Goal: Task Accomplishment & Management: Manage account settings

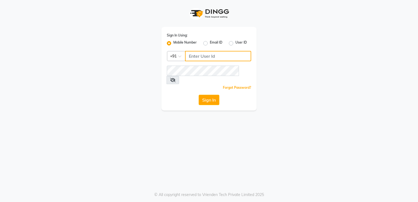
click at [201, 57] on input "Username" at bounding box center [218, 56] width 66 height 10
type input "6364380259"
click at [212, 95] on button "Sign In" at bounding box center [209, 100] width 21 height 10
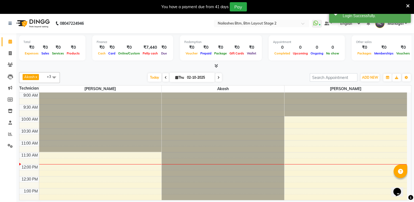
click at [408, 5] on icon at bounding box center [408, 6] width 4 height 5
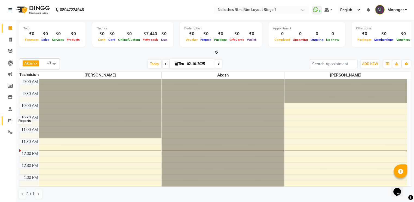
click at [9, 121] on icon at bounding box center [10, 120] width 4 height 4
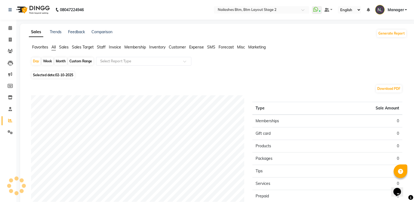
click at [112, 48] on span "Invoice" at bounding box center [115, 47] width 12 height 5
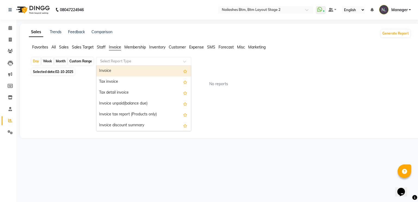
click at [116, 61] on input "text" at bounding box center [138, 61] width 78 height 5
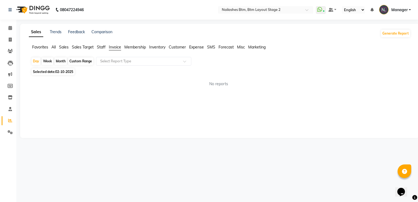
click at [58, 71] on span "02-10-2025" at bounding box center [64, 72] width 18 height 4
select select "10"
select select "2025"
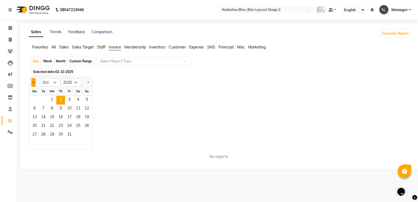
click at [32, 85] on button "Previous month" at bounding box center [33, 82] width 4 height 9
select select "9"
click at [33, 135] on span "29" at bounding box center [34, 135] width 9 height 9
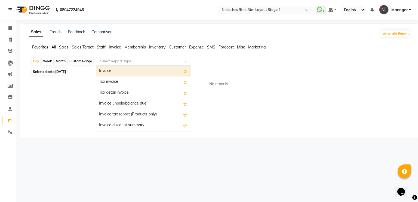
click at [145, 63] on input "text" at bounding box center [138, 61] width 78 height 5
click at [142, 69] on div "Invoice" at bounding box center [143, 71] width 95 height 11
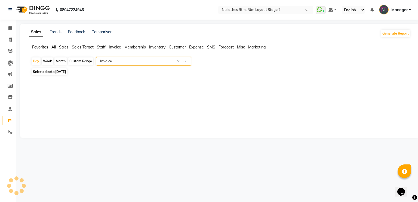
select select "full_report"
select select "csv"
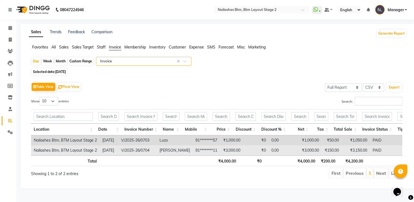
scroll to position [2, 0]
type input "6"
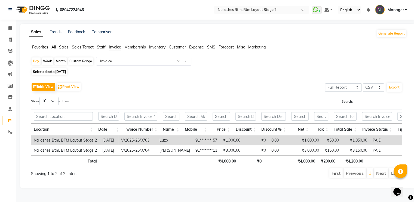
click at [59, 70] on span "[DATE]" at bounding box center [60, 72] width 11 height 4
select select "9"
select select "2025"
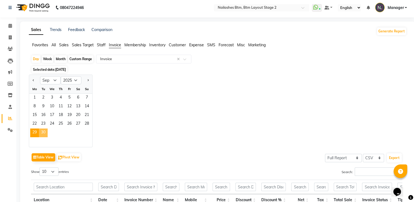
click at [43, 132] on span "30" at bounding box center [43, 133] width 9 height 9
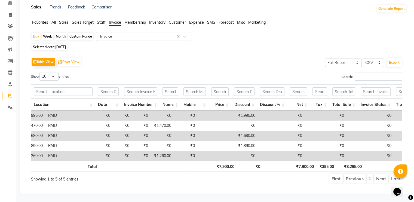
scroll to position [0, 325]
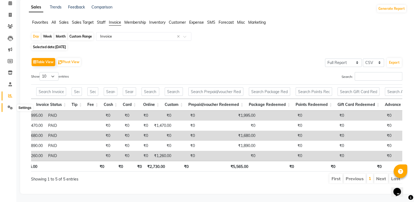
click at [12, 105] on icon at bounding box center [10, 107] width 5 height 4
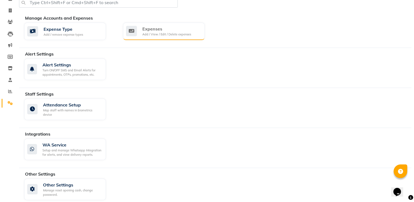
scroll to position [29, 0]
click at [163, 26] on div "Expenses" at bounding box center [166, 28] width 49 height 7
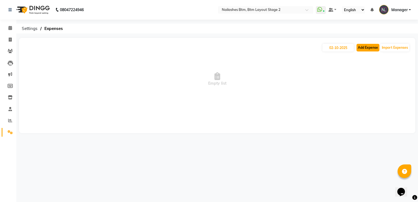
click at [375, 47] on button "Add Expense" at bounding box center [368, 48] width 23 height 8
select select "1"
select select "5754"
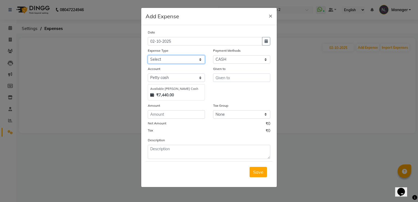
click at [187, 59] on select "Select acetone Advance Salary bank deposite Battery cell BBMP Beauty products B…" at bounding box center [176, 59] width 57 height 8
click at [267, 43] on icon "button" at bounding box center [266, 41] width 3 height 4
select select "10"
select select "2025"
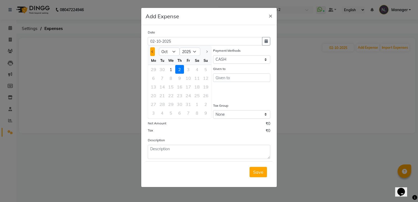
click at [152, 53] on button "Previous month" at bounding box center [152, 51] width 5 height 9
select select "9"
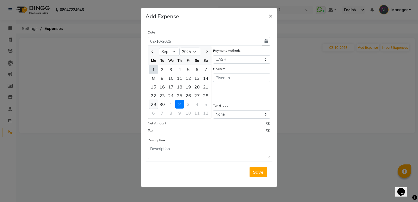
click at [151, 102] on div "29" at bounding box center [153, 104] width 9 height 9
type input "[DATE]"
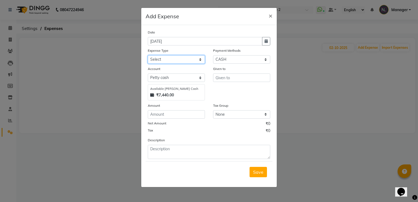
click at [173, 62] on select "Select acetone Advance Salary bank deposite Battery cell BBMP Beauty products B…" at bounding box center [176, 59] width 57 height 8
select select "19733"
click at [148, 56] on select "Select acetone Advance Salary bank deposite Battery cell BBMP Beauty products B…" at bounding box center [176, 59] width 57 height 8
click at [233, 77] on input "text" at bounding box center [241, 78] width 57 height 8
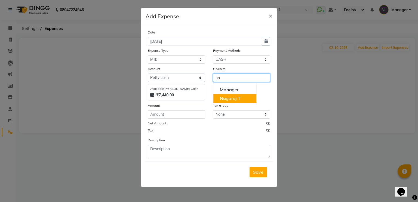
click at [230, 98] on ngb-highlight "Na garaj T" at bounding box center [230, 98] width 21 height 5
type input "[PERSON_NAME]"
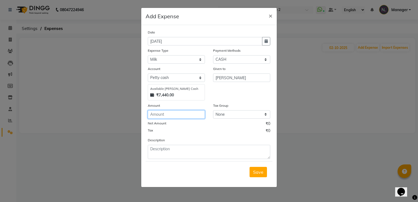
click at [169, 113] on input "number" at bounding box center [176, 114] width 57 height 8
type input "25"
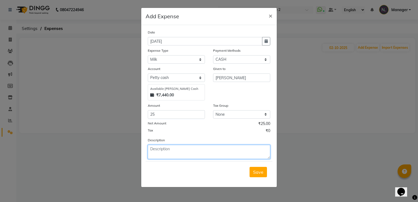
click at [173, 146] on textarea at bounding box center [209, 152] width 123 height 14
type textarea "milk"
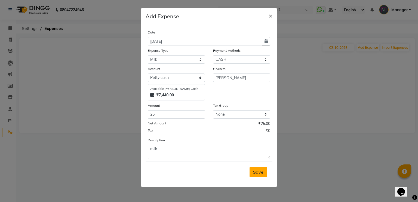
click at [261, 175] on span "Save" at bounding box center [258, 171] width 10 height 5
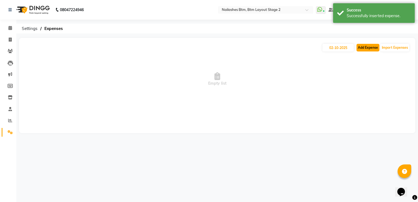
click at [367, 45] on button "Add Expense" at bounding box center [368, 48] width 23 height 8
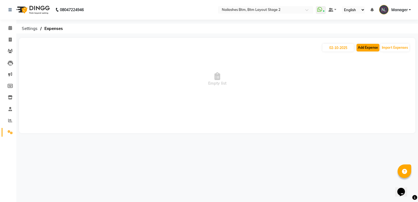
select select "1"
select select "5754"
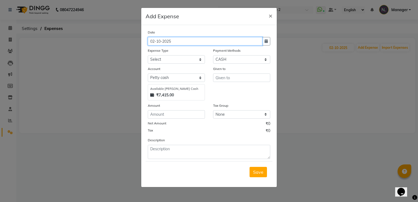
click at [167, 43] on input "02-10-2025" at bounding box center [205, 41] width 115 height 8
click at [267, 42] on icon "button" at bounding box center [266, 41] width 3 height 4
select select "10"
select select "2025"
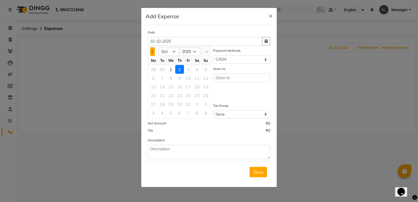
click at [151, 52] on button "Previous month" at bounding box center [152, 51] width 5 height 9
select select "9"
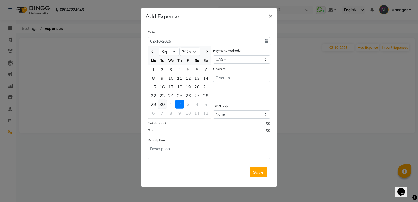
click at [158, 102] on div "30" at bounding box center [162, 104] width 9 height 9
type input "[DATE]"
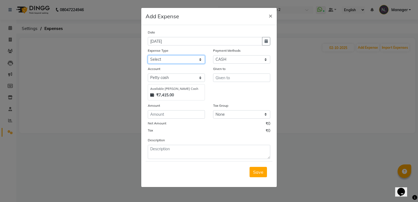
click at [190, 62] on select "Select acetone Advance Salary bank deposite Battery cell BBMP Beauty products B…" at bounding box center [176, 59] width 57 height 8
click at [148, 56] on select "Select acetone Advance Salary bank deposite Battery cell BBMP Beauty products B…" at bounding box center [176, 59] width 57 height 8
click at [197, 60] on select "Select acetone Advance Salary bank deposite Battery cell BBMP Beauty products B…" at bounding box center [176, 59] width 57 height 8
select select "19733"
click at [148, 56] on select "Select acetone Advance Salary bank deposite Battery cell BBMP Beauty products B…" at bounding box center [176, 59] width 57 height 8
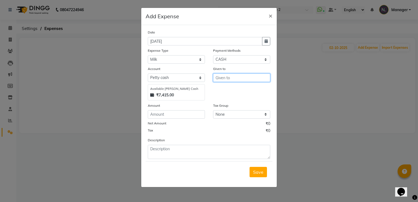
click at [237, 81] on input "text" at bounding box center [241, 78] width 57 height 8
click at [231, 97] on ngb-highlight "Nag araj T" at bounding box center [230, 98] width 21 height 5
type input "[PERSON_NAME]"
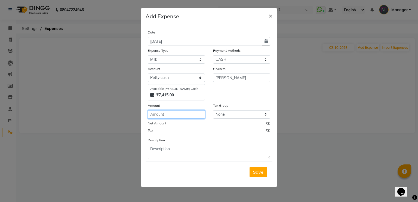
click at [177, 116] on input "number" at bounding box center [176, 114] width 57 height 8
type input "25"
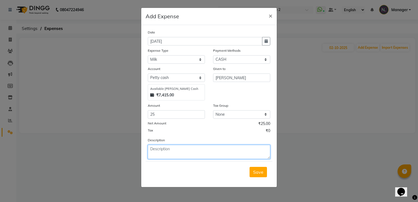
click at [178, 149] on textarea at bounding box center [209, 152] width 123 height 14
type textarea "milk"
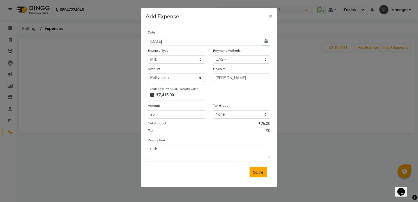
click at [256, 172] on span "Save" at bounding box center [258, 171] width 10 height 5
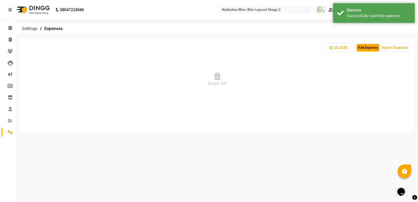
click at [366, 49] on button "Add Expense" at bounding box center [368, 48] width 23 height 8
select select "1"
select select "5754"
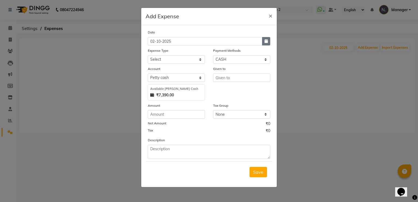
click at [265, 40] on icon "button" at bounding box center [266, 41] width 3 height 4
select select "10"
select select "2025"
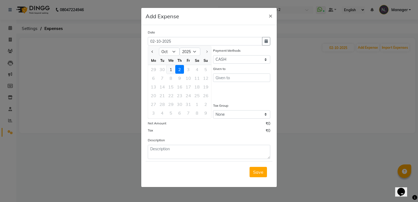
click at [173, 69] on div "1" at bounding box center [171, 69] width 9 height 9
type input "01-10-2025"
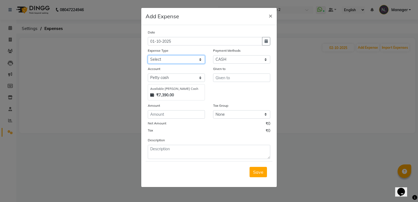
click at [171, 58] on select "Select acetone Advance Salary bank deposite Battery cell BBMP Beauty products B…" at bounding box center [176, 59] width 57 height 8
select select "19733"
click at [148, 56] on select "Select acetone Advance Salary bank deposite Battery cell BBMP Beauty products B…" at bounding box center [176, 59] width 57 height 8
click at [232, 79] on input "text" at bounding box center [241, 78] width 57 height 8
click at [230, 78] on input "text" at bounding box center [241, 78] width 57 height 8
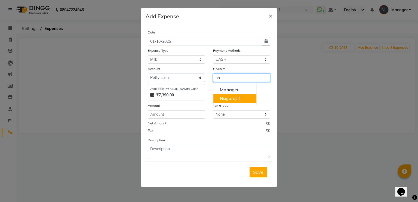
click at [225, 102] on button "Na garaj T" at bounding box center [234, 98] width 43 height 9
type input "[PERSON_NAME]"
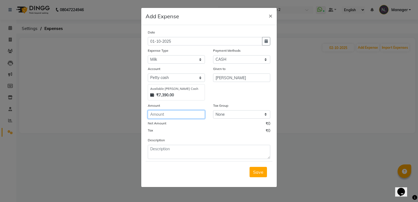
click at [189, 116] on input "number" at bounding box center [176, 114] width 57 height 8
type input "25"
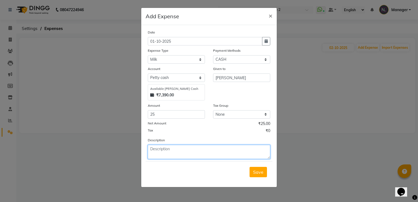
click at [180, 152] on textarea at bounding box center [209, 152] width 123 height 14
type textarea "milk"
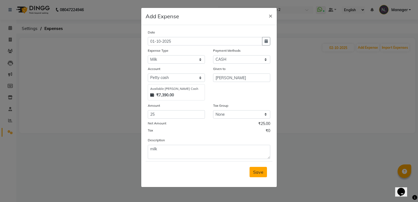
click at [259, 173] on span "Save" at bounding box center [258, 171] width 10 height 5
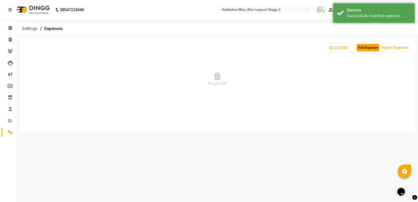
click at [367, 50] on button "Add Expense" at bounding box center [368, 48] width 23 height 8
select select "1"
select select "5754"
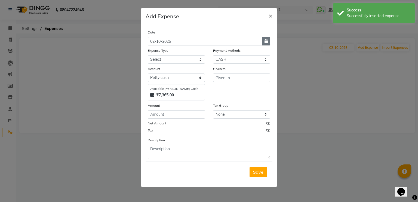
click at [267, 42] on icon "button" at bounding box center [266, 41] width 3 height 4
select select "10"
select select "2025"
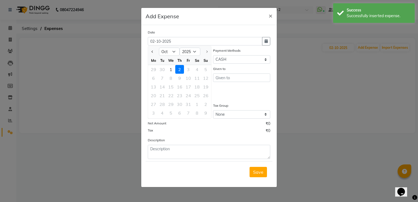
click at [179, 68] on div "2" at bounding box center [179, 69] width 9 height 9
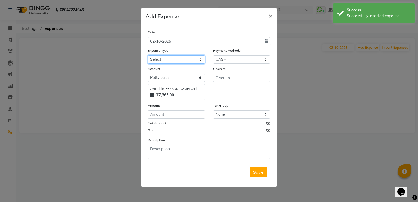
click at [175, 59] on select "Select acetone Advance Salary bank deposite Battery cell BBMP Beauty products B…" at bounding box center [176, 59] width 57 height 8
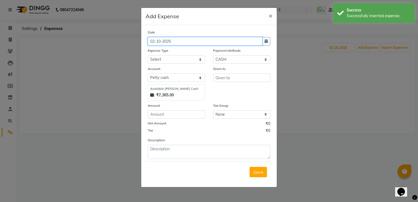
click at [262, 43] on input "02-10-2025" at bounding box center [205, 41] width 115 height 8
click at [268, 41] on button "button" at bounding box center [266, 41] width 8 height 8
select select "10"
select select "2025"
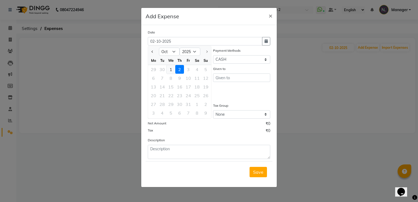
click at [172, 67] on div "1" at bounding box center [171, 69] width 9 height 9
type input "01-10-2025"
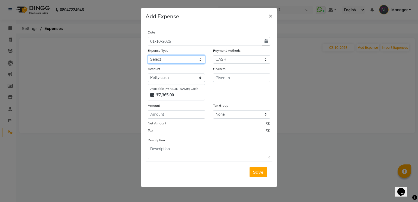
click at [168, 60] on select "Select acetone Advance Salary bank deposite Battery cell BBMP Beauty products B…" at bounding box center [176, 59] width 57 height 8
select select "9512"
click at [148, 56] on select "Select acetone Advance Salary bank deposite Battery cell BBMP Beauty products B…" at bounding box center [176, 59] width 57 height 8
click at [224, 78] on input "text" at bounding box center [241, 78] width 57 height 8
type input "sir"
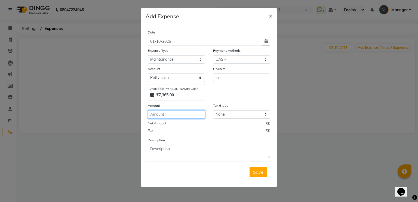
click at [168, 117] on input "number" at bounding box center [176, 114] width 57 height 8
type input "367"
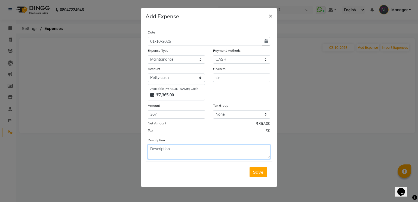
click at [173, 151] on textarea at bounding box center [209, 152] width 123 height 14
type textarea "given to sir for maintainance"
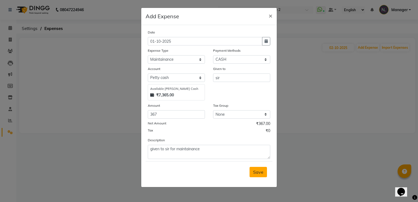
click at [257, 172] on span "Save" at bounding box center [258, 171] width 10 height 5
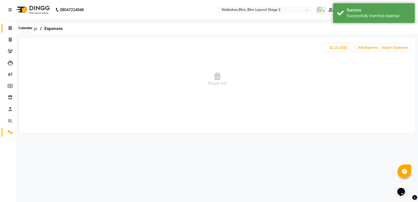
click at [6, 30] on span at bounding box center [10, 28] width 10 height 6
